Goal: Navigation & Orientation: Find specific page/section

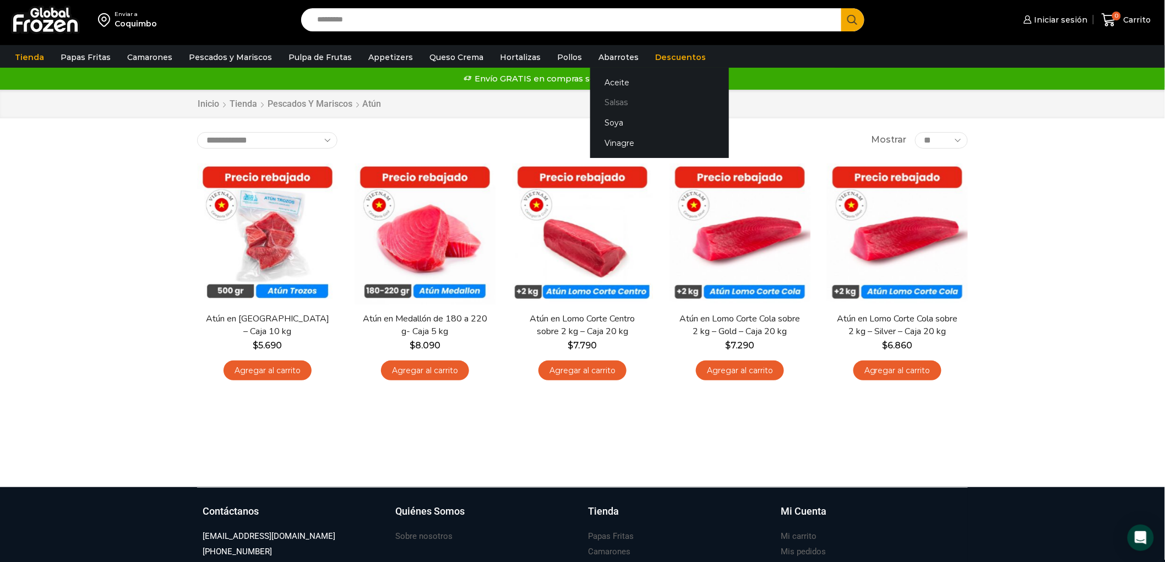
click at [601, 98] on link "Salsas" at bounding box center [659, 102] width 139 height 20
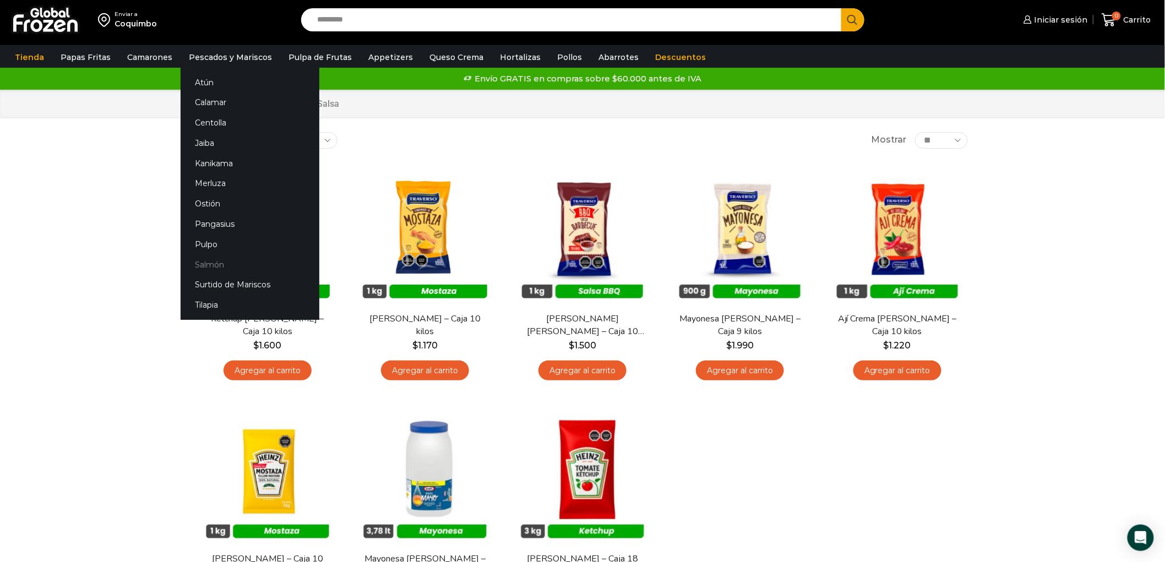
click at [205, 262] on link "Salmón" at bounding box center [250, 264] width 139 height 20
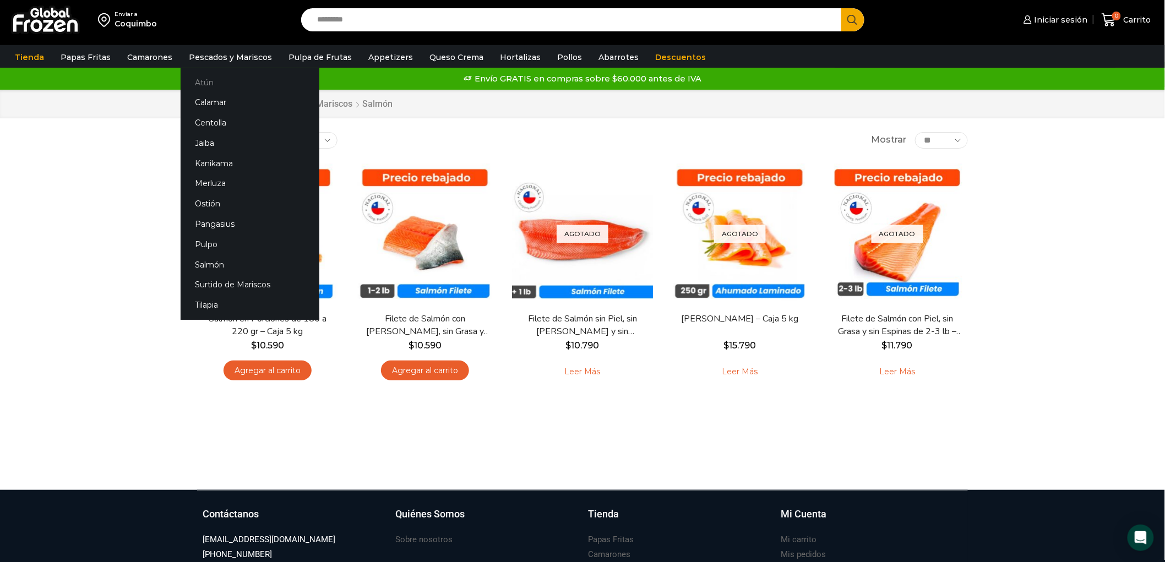
click at [200, 80] on link "Atún" at bounding box center [250, 82] width 139 height 20
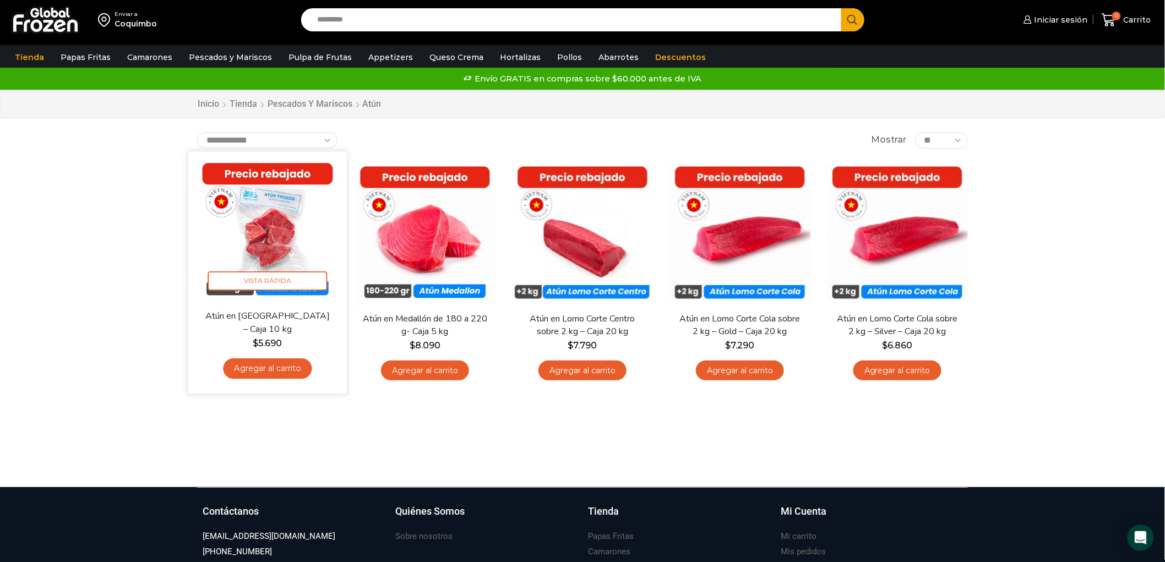
click at [259, 245] on img at bounding box center [268, 231] width 142 height 142
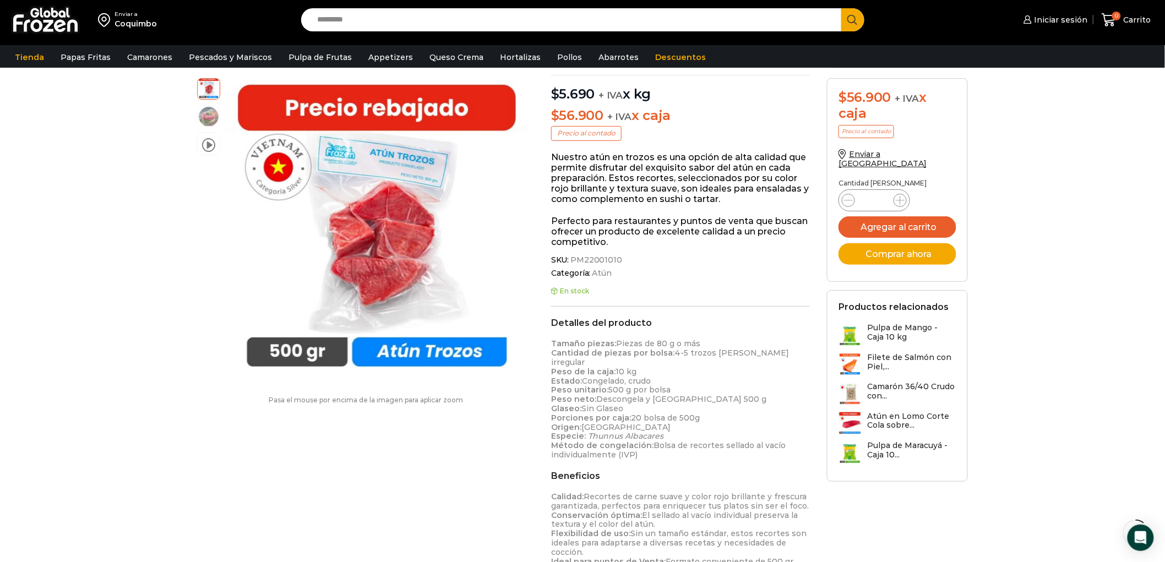
scroll to position [123, 0]
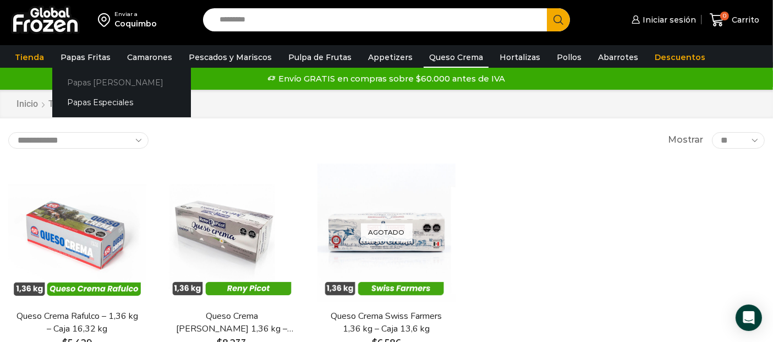
click at [97, 79] on link "Papas [PERSON_NAME]" at bounding box center [121, 82] width 139 height 20
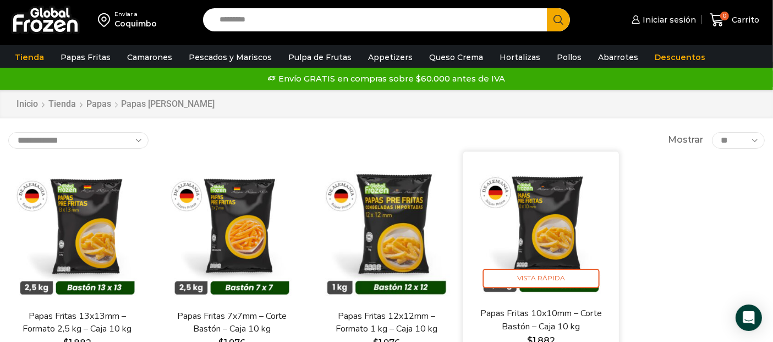
click at [547, 228] on img at bounding box center [541, 229] width 139 height 139
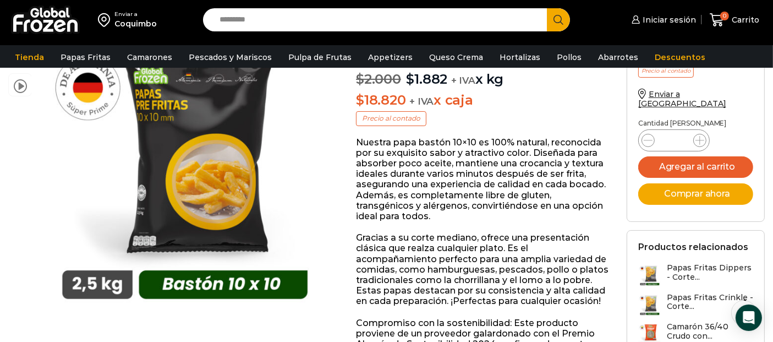
scroll to position [122, 0]
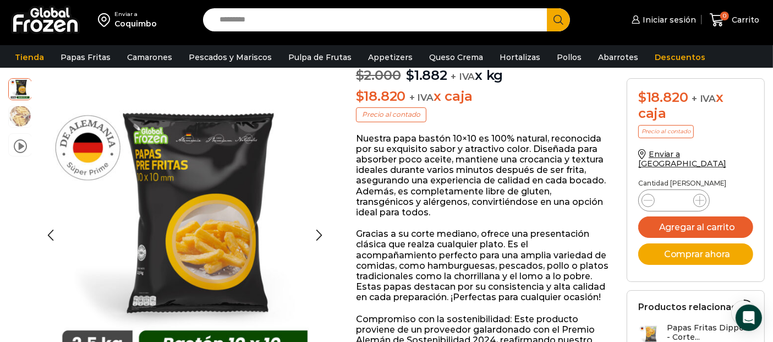
click at [20, 124] on img at bounding box center [20, 116] width 23 height 23
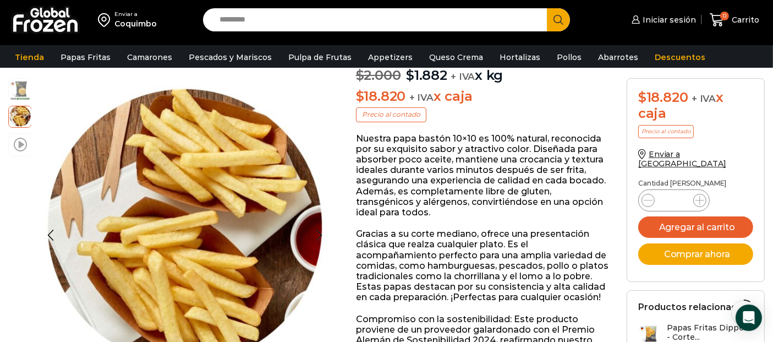
click at [20, 147] on span at bounding box center [20, 144] width 13 height 15
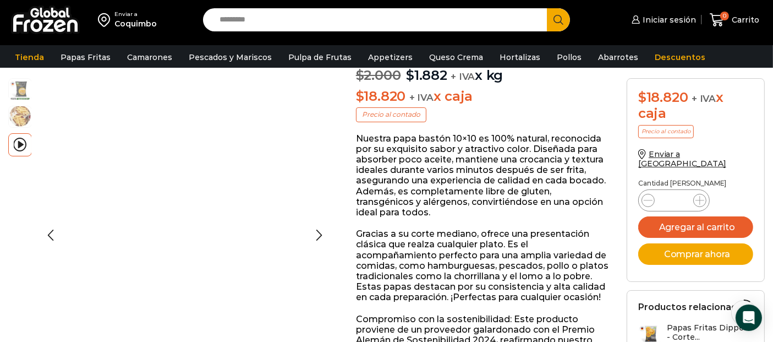
click at [23, 117] on img at bounding box center [20, 116] width 23 height 23
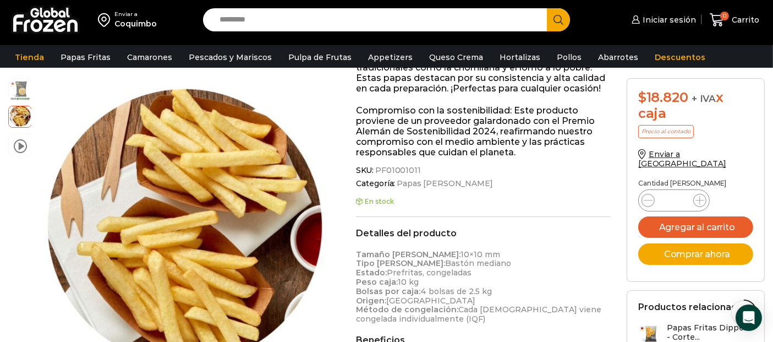
scroll to position [428, 0]
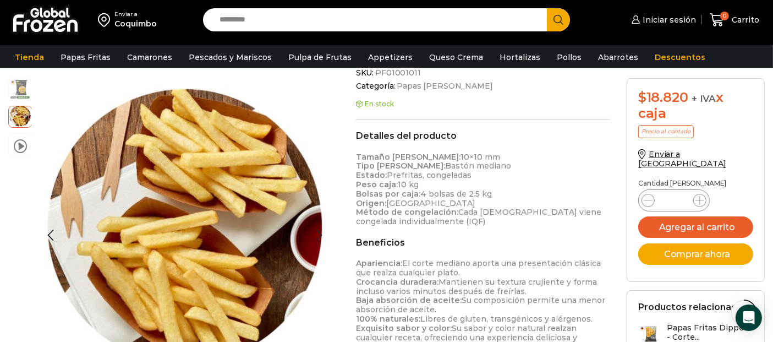
click at [21, 92] on img at bounding box center [20, 88] width 23 height 23
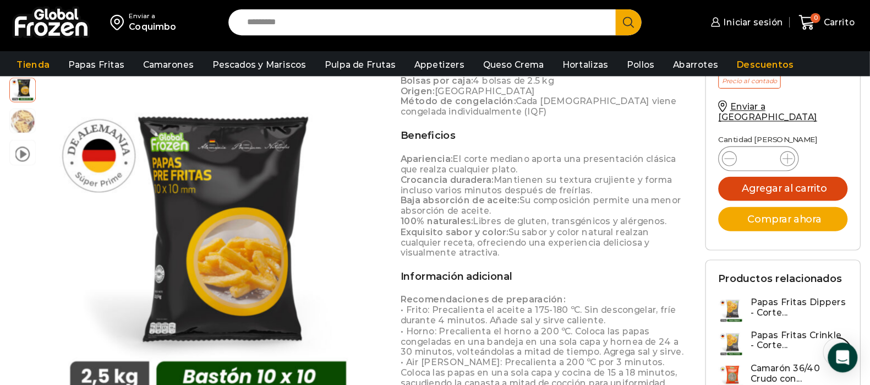
scroll to position [551, 0]
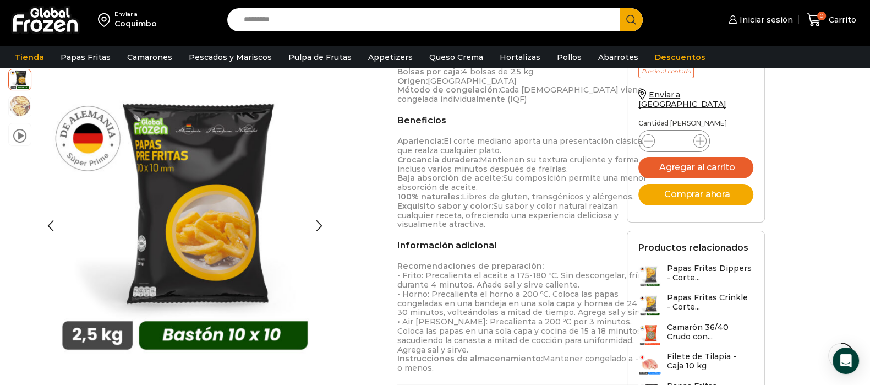
click at [18, 112] on img at bounding box center [20, 106] width 22 height 22
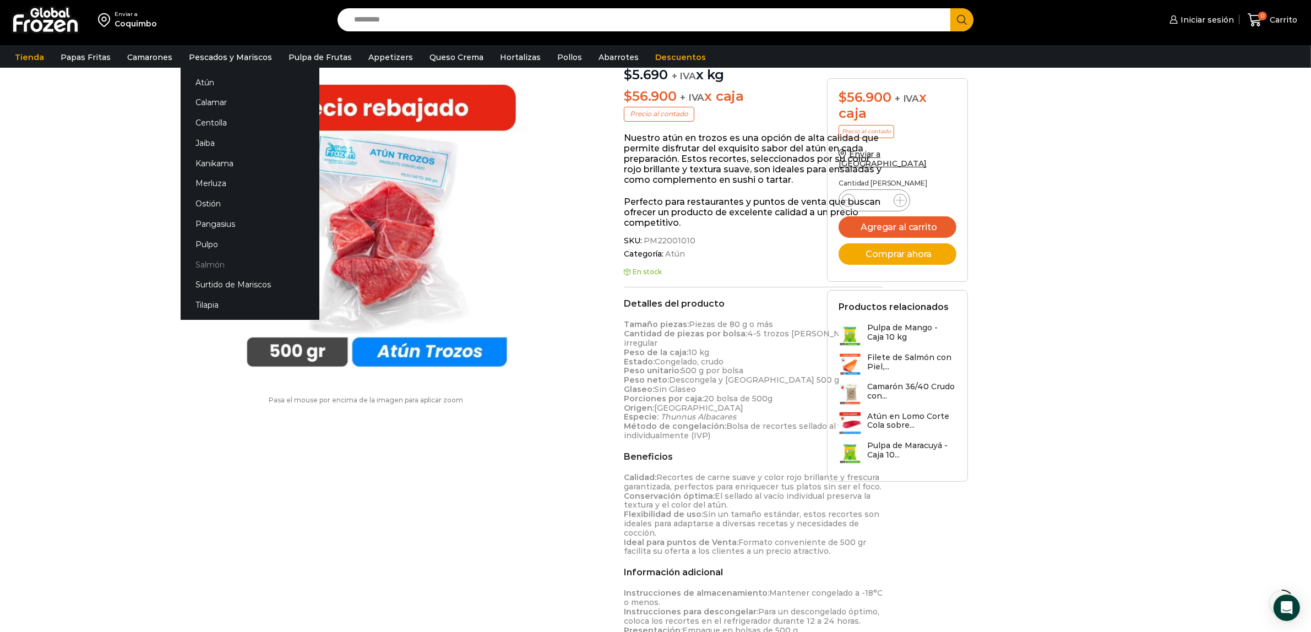
click at [217, 258] on link "Salmón" at bounding box center [250, 264] width 139 height 20
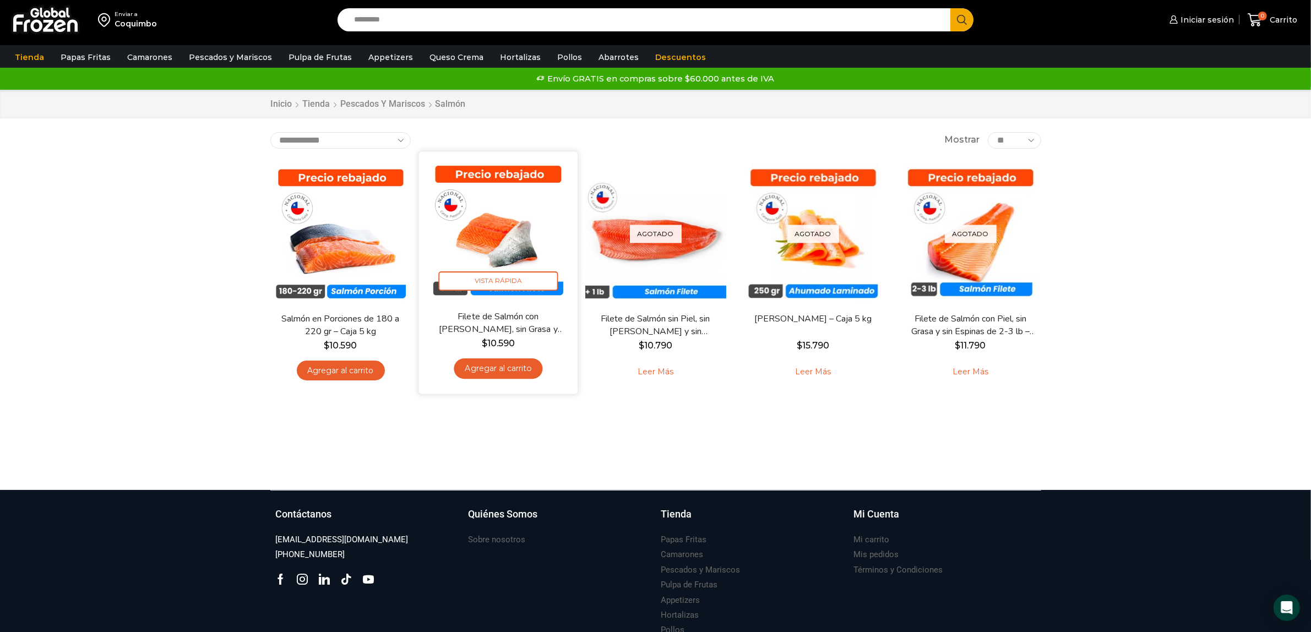
click at [507, 232] on img at bounding box center [498, 231] width 142 height 142
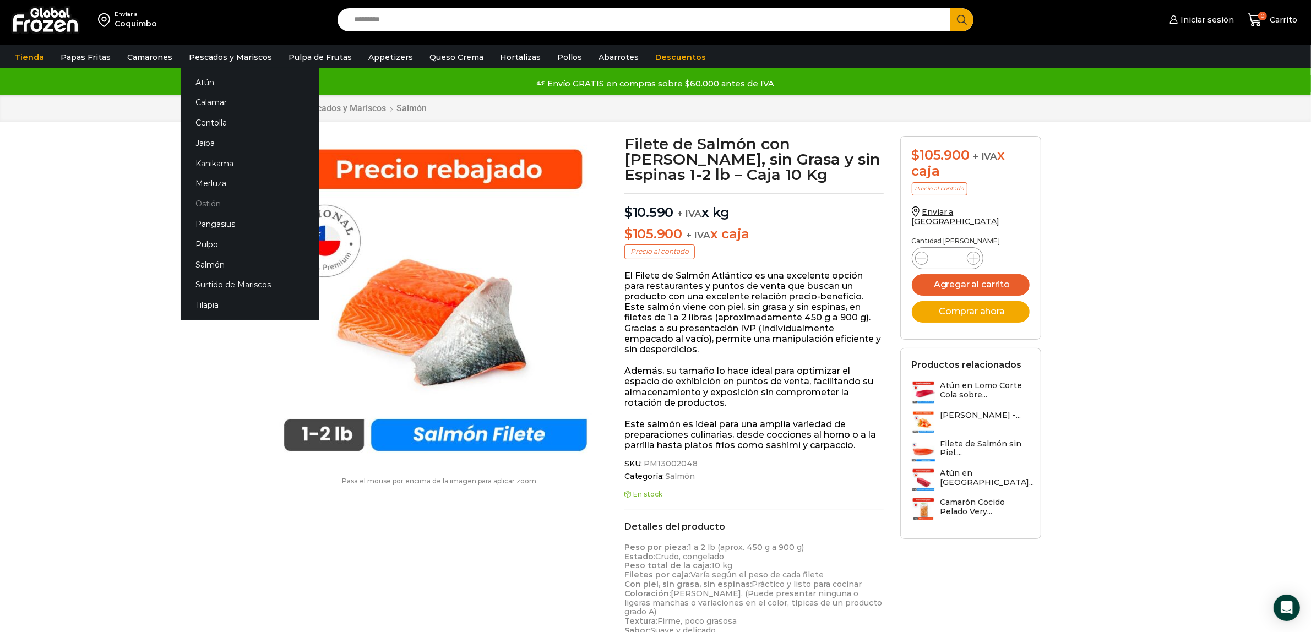
click at [211, 202] on link "Ostión" at bounding box center [250, 204] width 139 height 20
